Goal: Task Accomplishment & Management: Use online tool/utility

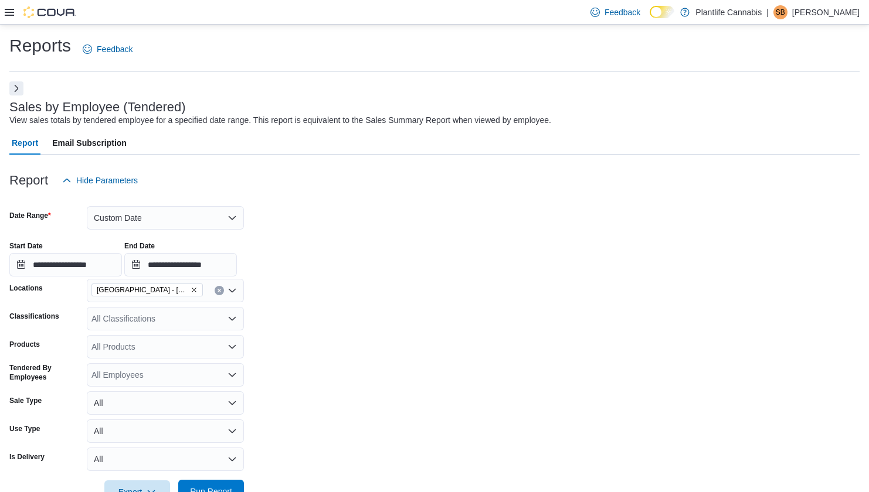
scroll to position [205, 0]
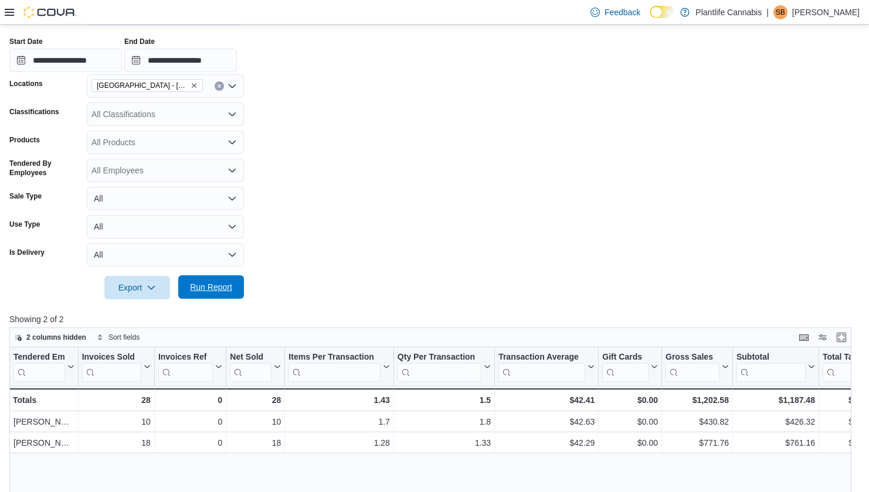
click at [219, 297] on span "Run Report" at bounding box center [211, 287] width 52 height 23
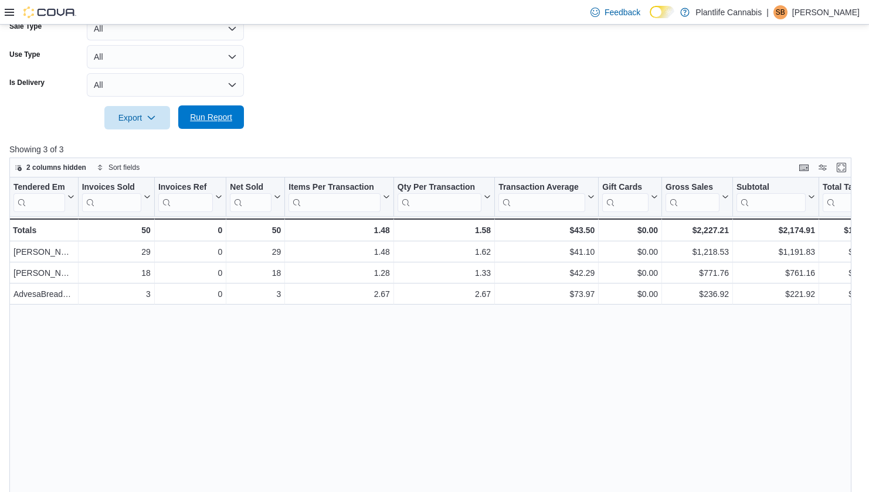
scroll to position [330, 0]
click at [227, 118] on span "Run Report" at bounding box center [211, 117] width 42 height 12
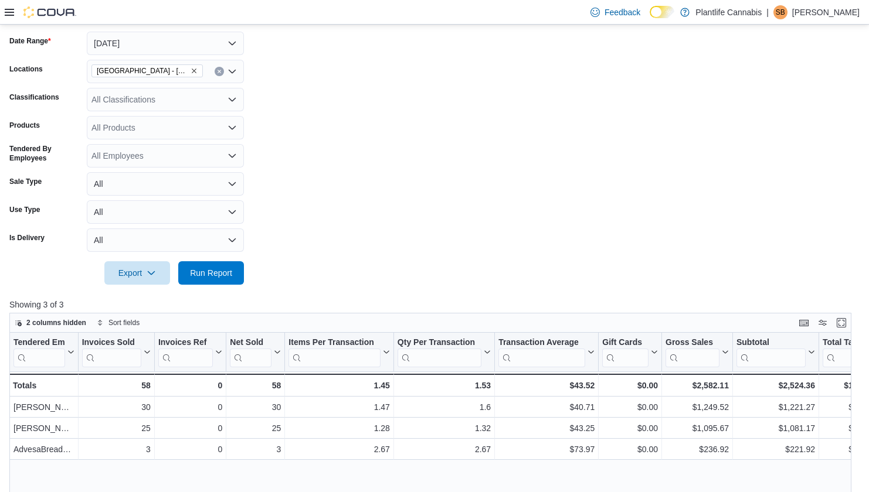
scroll to position [165, 0]
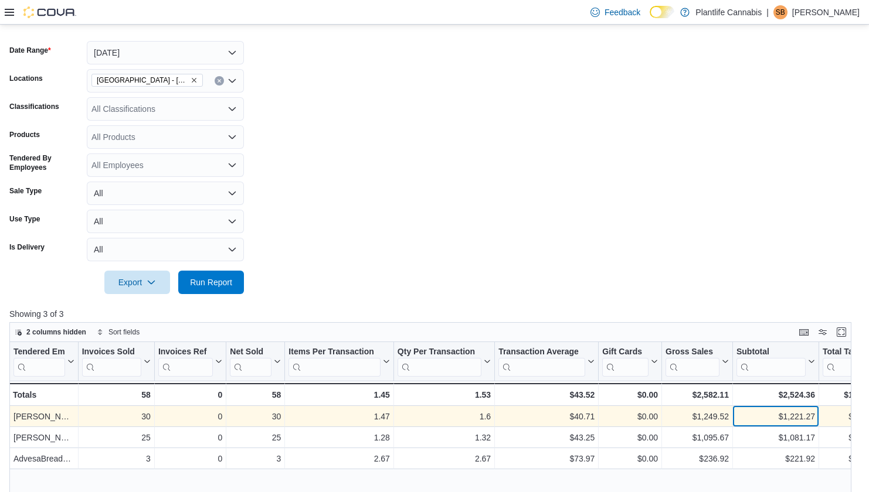
click at [776, 412] on div "$1,221.27" at bounding box center [775, 417] width 79 height 14
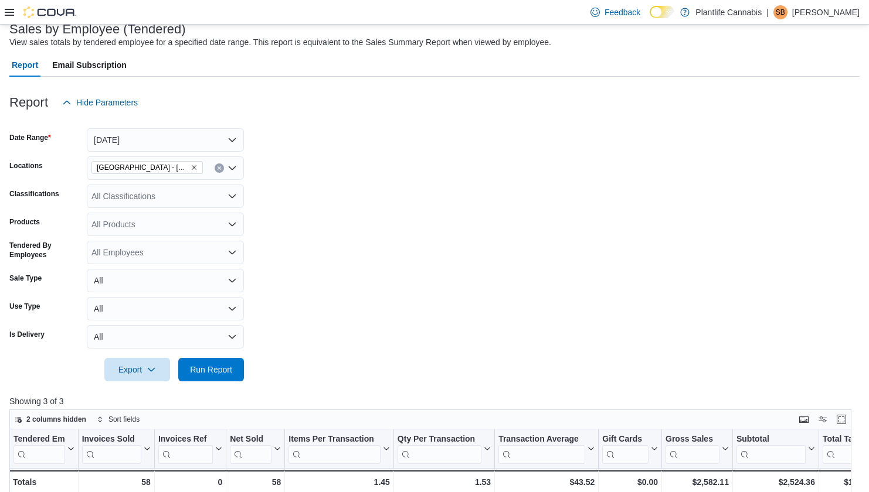
scroll to position [0, 0]
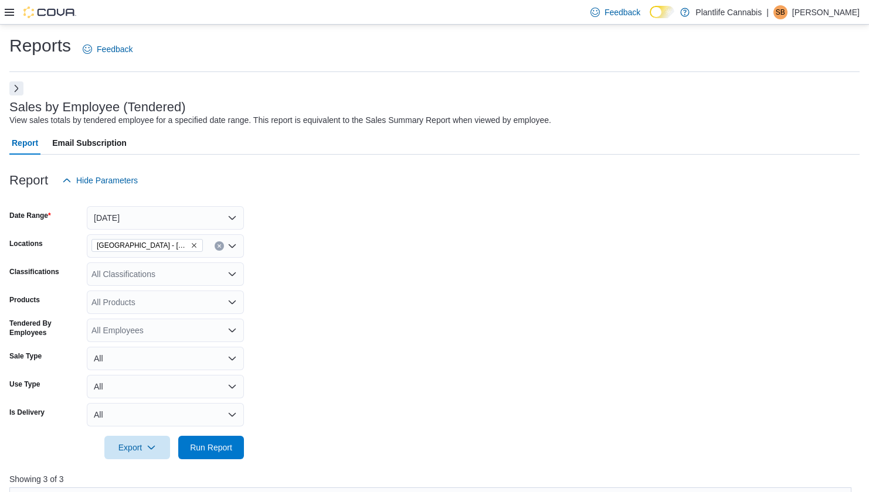
click at [145, 279] on div "All Classifications" at bounding box center [165, 274] width 157 height 23
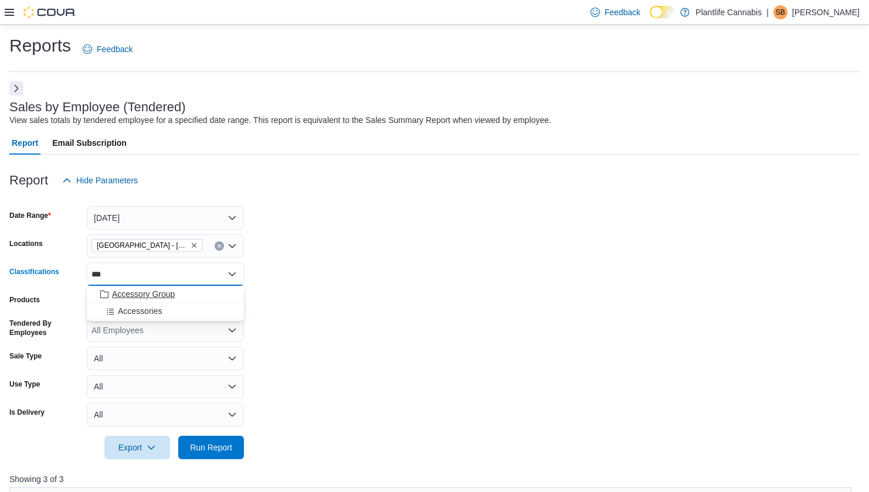
type input "***"
click at [159, 291] on span "Accessory Group" at bounding box center [143, 294] width 63 height 12
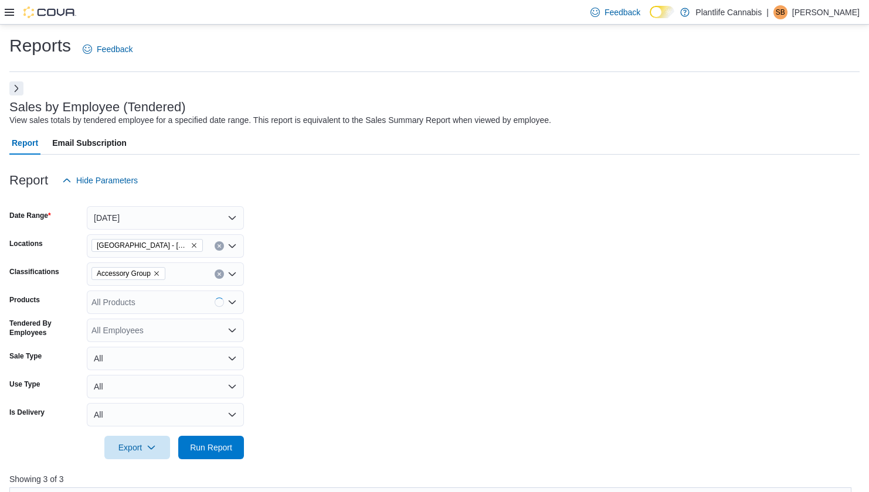
click at [341, 315] on form "Date Range Today Locations Edmonton - Albany Classifications Accessory Group Pr…" at bounding box center [434, 325] width 850 height 267
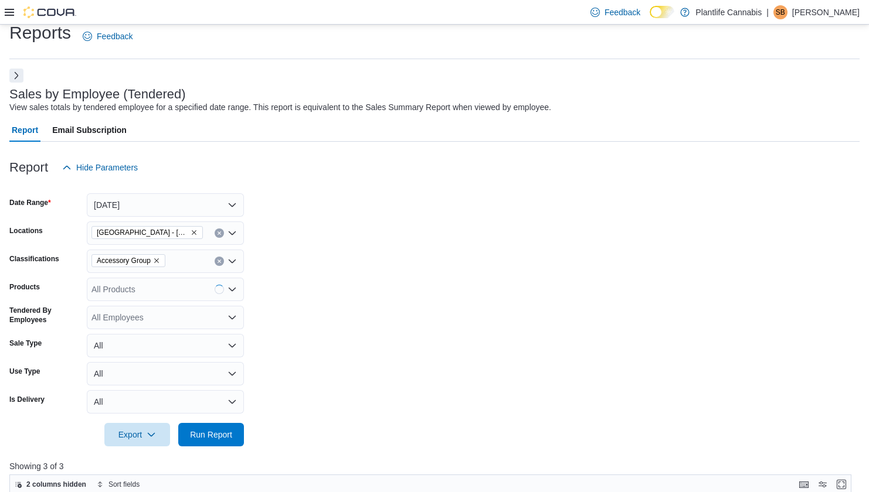
scroll to position [24, 0]
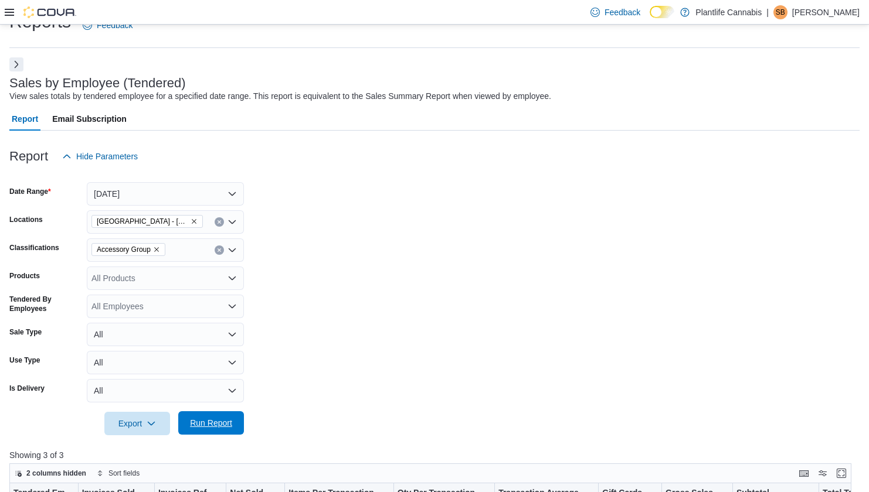
click at [222, 435] on div "Export Run Report" at bounding box center [126, 423] width 235 height 23
click at [222, 422] on span "Run Report" at bounding box center [211, 423] width 42 height 12
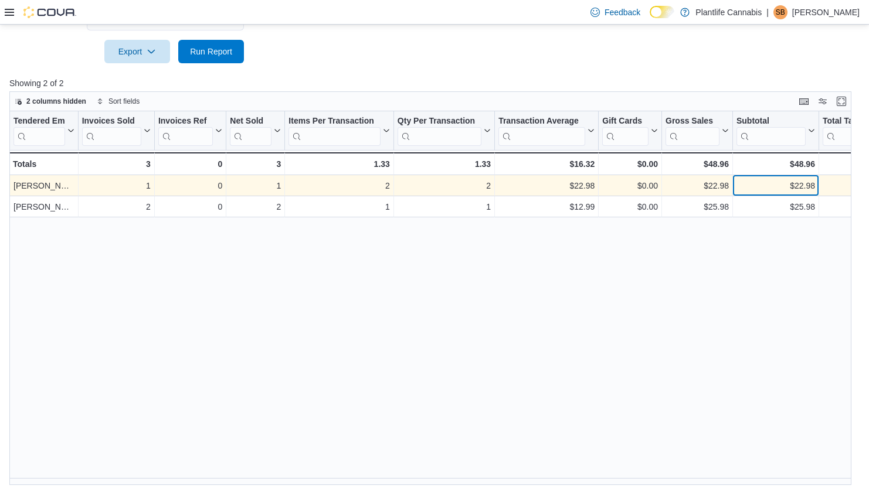
click at [781, 186] on div "$22.98" at bounding box center [775, 186] width 79 height 14
